Goal: Task Accomplishment & Management: Use online tool/utility

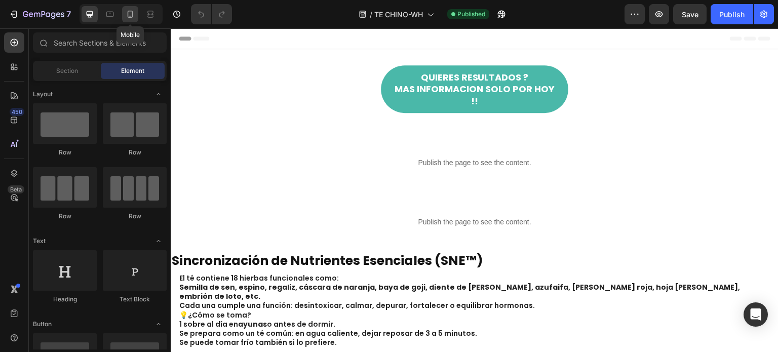
click at [126, 13] on icon at bounding box center [130, 14] width 10 height 10
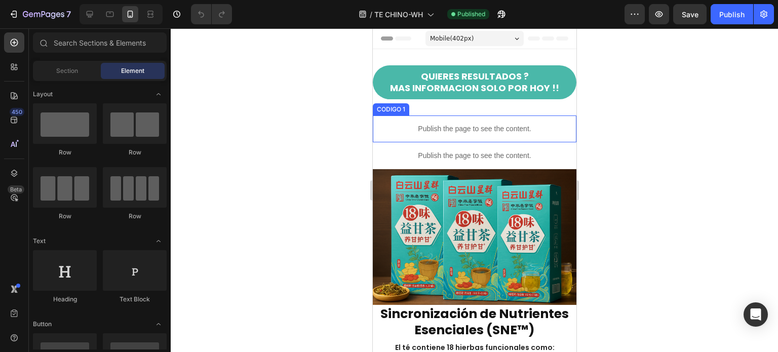
click at [442, 126] on p "Publish the page to see the content." at bounding box center [474, 129] width 204 height 11
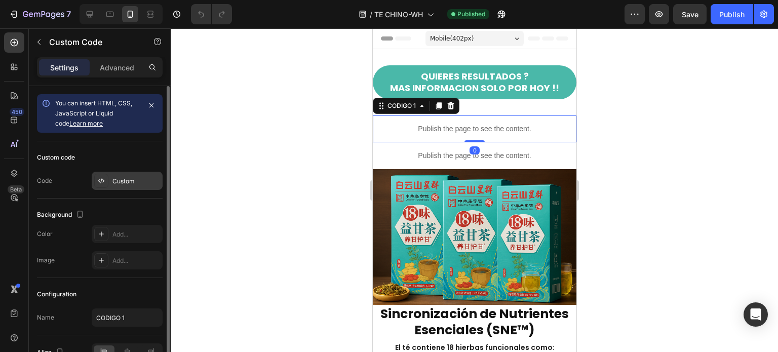
click at [132, 175] on div "Custom" at bounding box center [127, 181] width 71 height 18
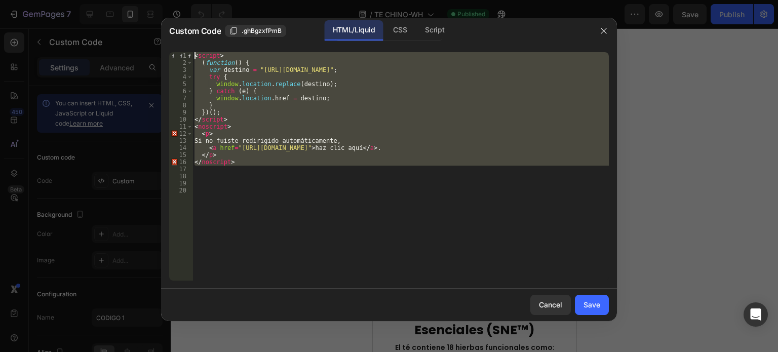
drag, startPoint x: 241, startPoint y: 166, endPoint x: 185, endPoint y: 48, distance: 130.7
click at [185, 48] on div "1 2 3 4 5 6 7 8 9 10 11 12 13 14 15 16 17 18 19 20 < script > ( function ( ) { …" at bounding box center [389, 166] width 456 height 245
type textarea "<script> (function() {"
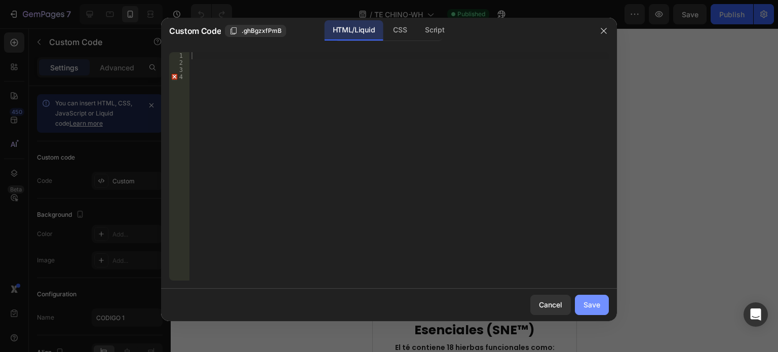
click at [595, 308] on div "Save" at bounding box center [591, 304] width 17 height 11
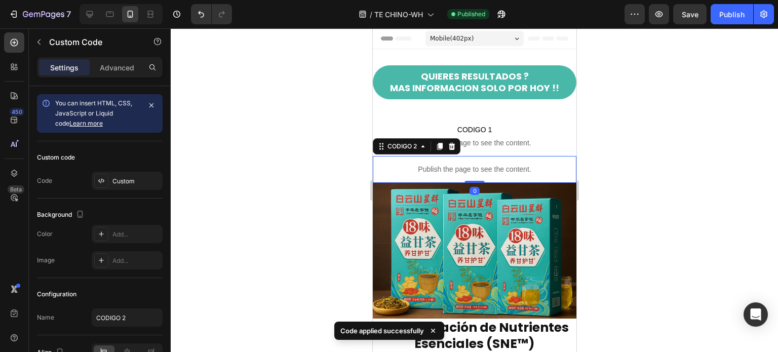
click at [447, 169] on p "Publish the page to see the content." at bounding box center [474, 169] width 204 height 11
click at [126, 177] on div "Custom" at bounding box center [136, 181] width 48 height 9
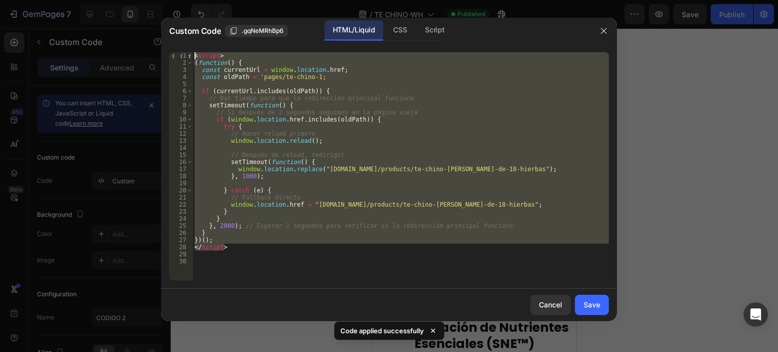
drag, startPoint x: 237, startPoint y: 247, endPoint x: 166, endPoint y: 44, distance: 215.4
click at [166, 44] on div "Custom Code .gqNeMRhBp6 HTML/Liquid CSS Script </script> 1 2 3 4 5 6 7 8 9 10 1…" at bounding box center [389, 169] width 456 height 303
type textarea "<script> (function() {"
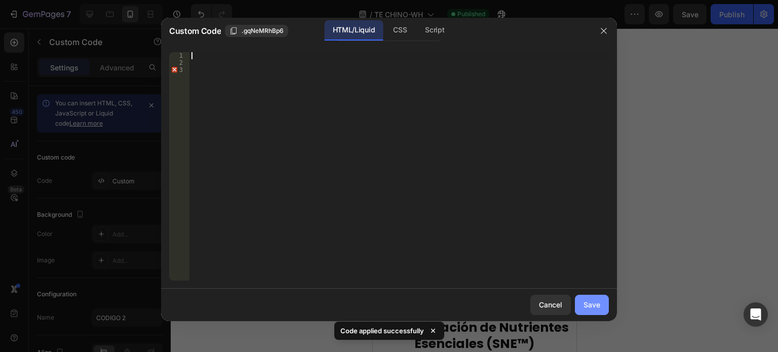
click at [593, 301] on div "Save" at bounding box center [591, 304] width 17 height 11
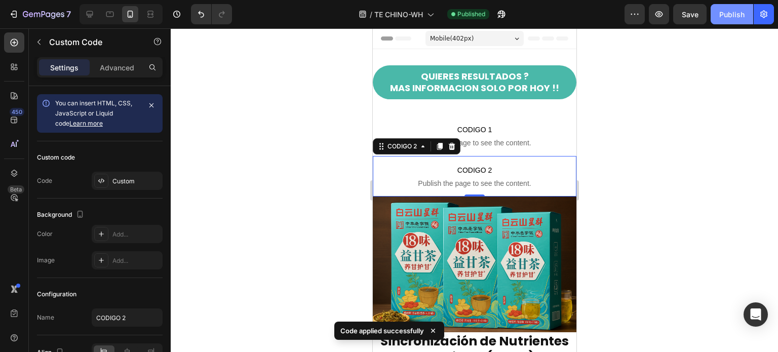
click at [731, 14] on div "Publish" at bounding box center [731, 14] width 25 height 11
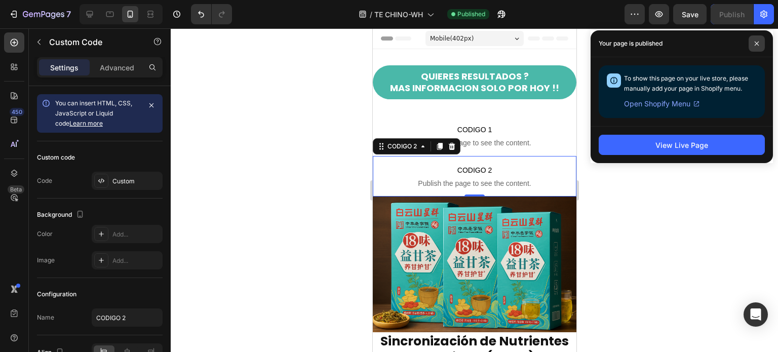
click at [757, 45] on icon at bounding box center [756, 44] width 4 height 4
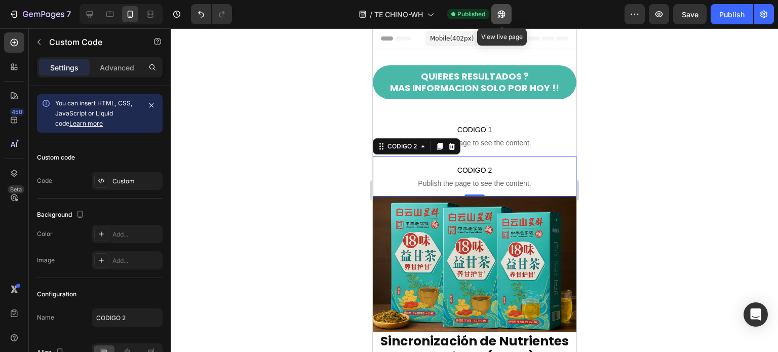
click at [506, 19] on icon "button" at bounding box center [501, 14] width 10 height 10
